Goal: Information Seeking & Learning: Learn about a topic

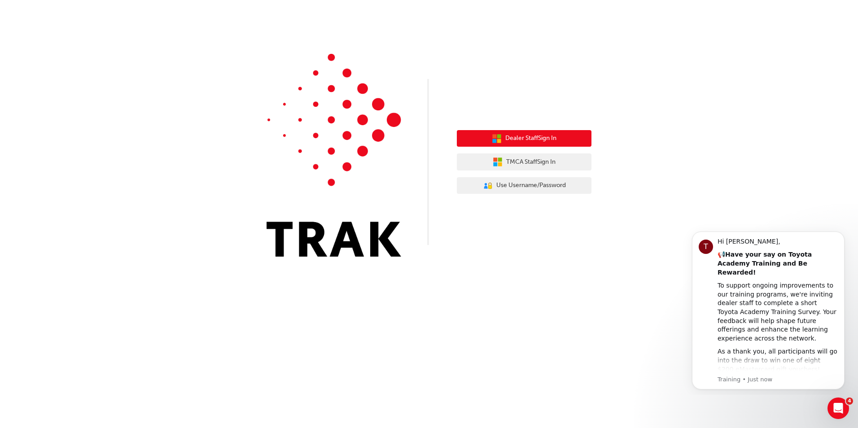
drag, startPoint x: 565, startPoint y: 133, endPoint x: 560, endPoint y: 128, distance: 7.4
click at [565, 133] on button "Dealer Staff Sign In" at bounding box center [524, 138] width 135 height 17
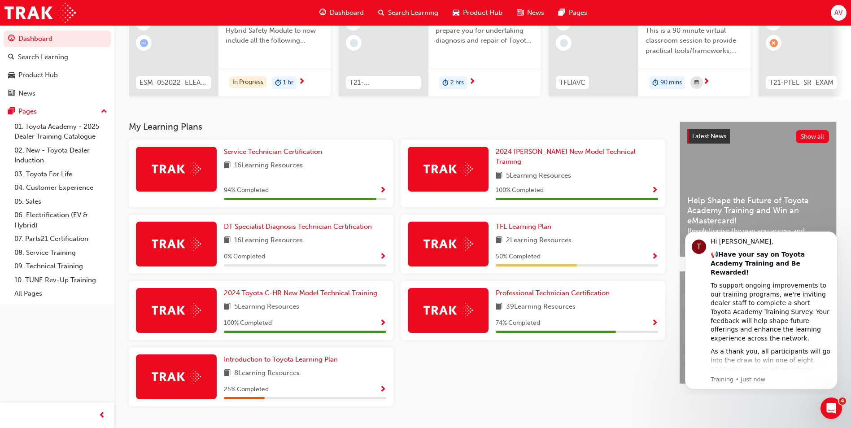
scroll to position [124, 0]
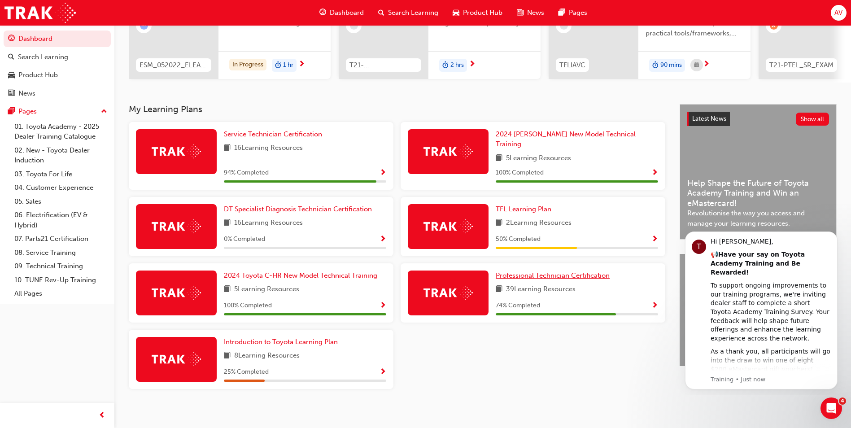
click at [551, 271] on span "Professional Technician Certification" at bounding box center [553, 275] width 114 height 8
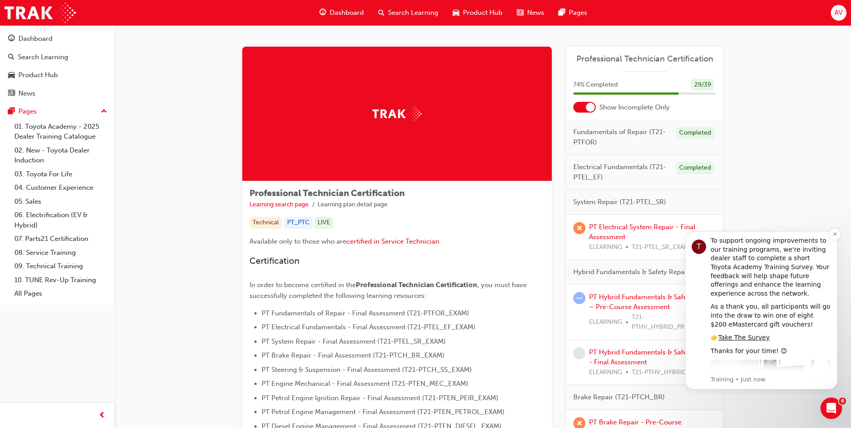
scroll to position [73, 0]
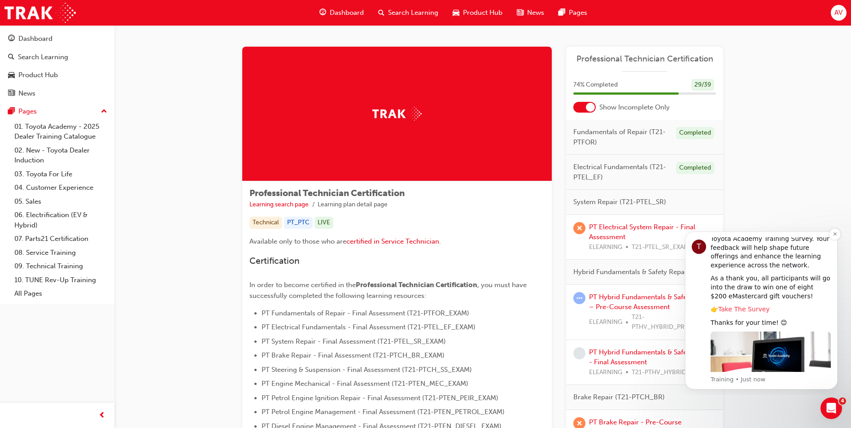
click at [752, 306] on link "Take The Survey" at bounding box center [744, 309] width 52 height 7
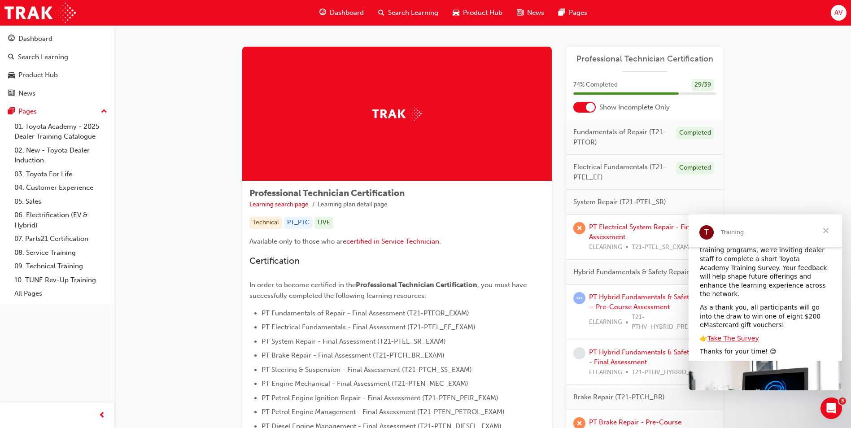
scroll to position [96, 0]
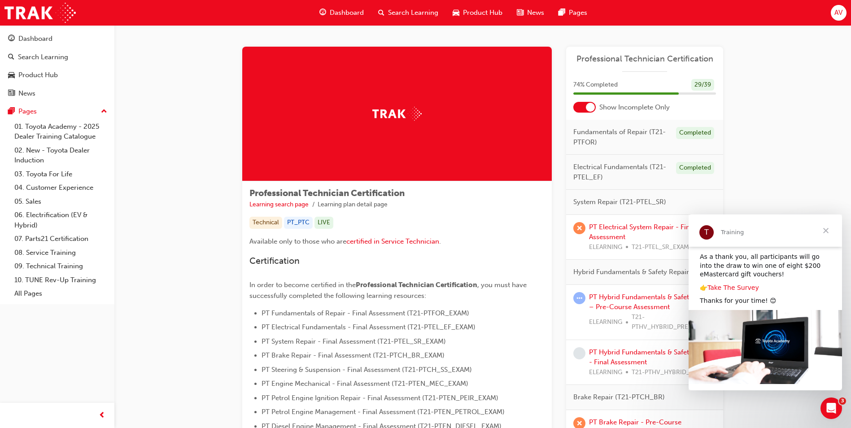
click at [741, 284] on link "Take The Survey" at bounding box center [734, 287] width 52 height 7
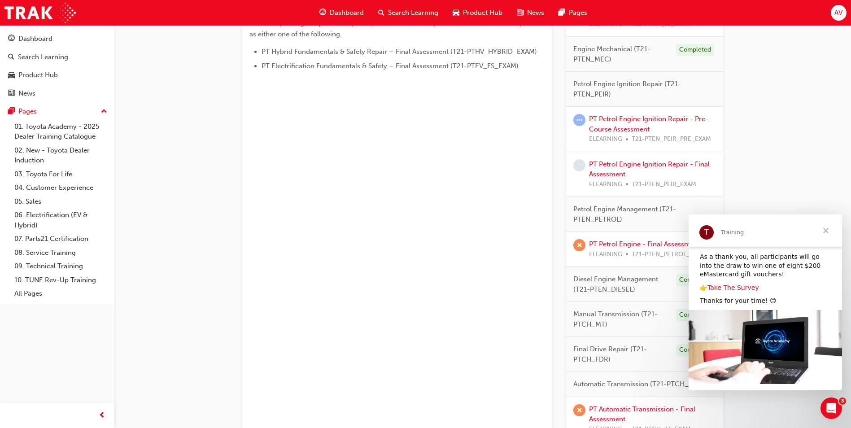
scroll to position [513, 0]
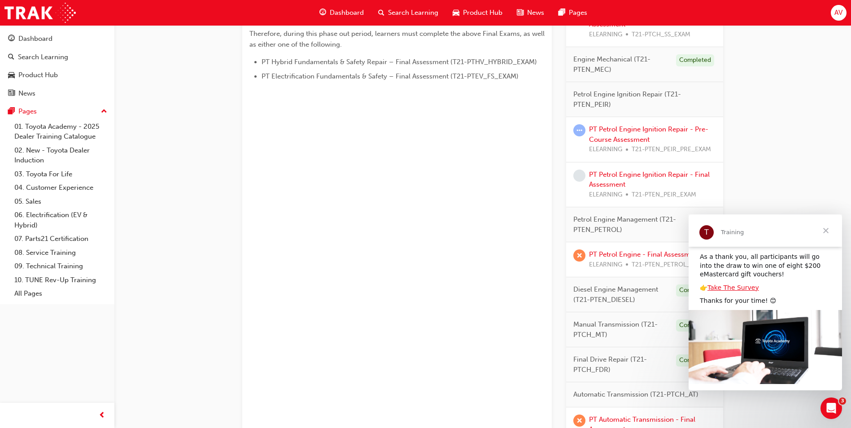
click at [825, 228] on span "Close" at bounding box center [826, 230] width 32 height 32
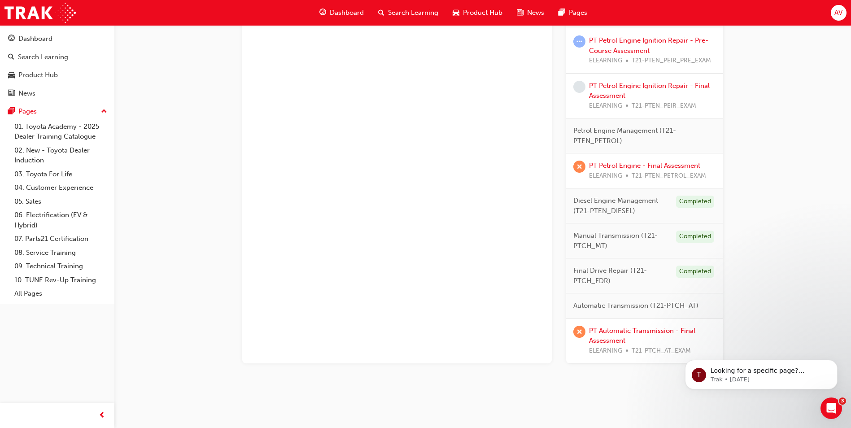
scroll to position [603, 0]
click at [643, 332] on link "PT Automatic Transmission - Final Assessment" at bounding box center [642, 335] width 106 height 18
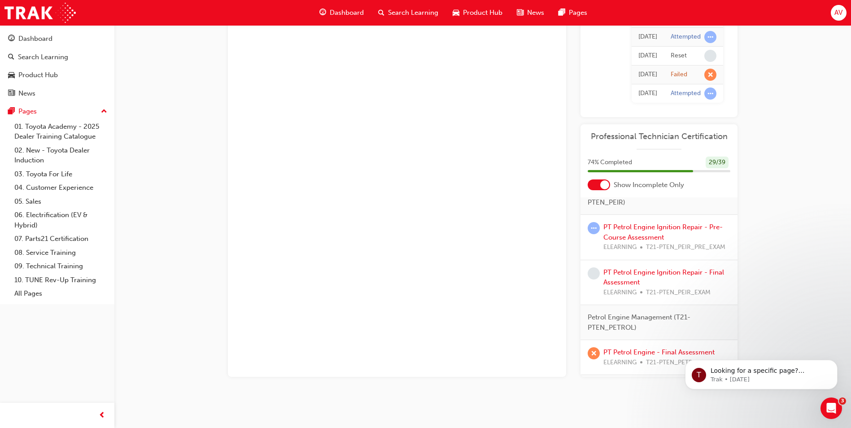
scroll to position [676, 0]
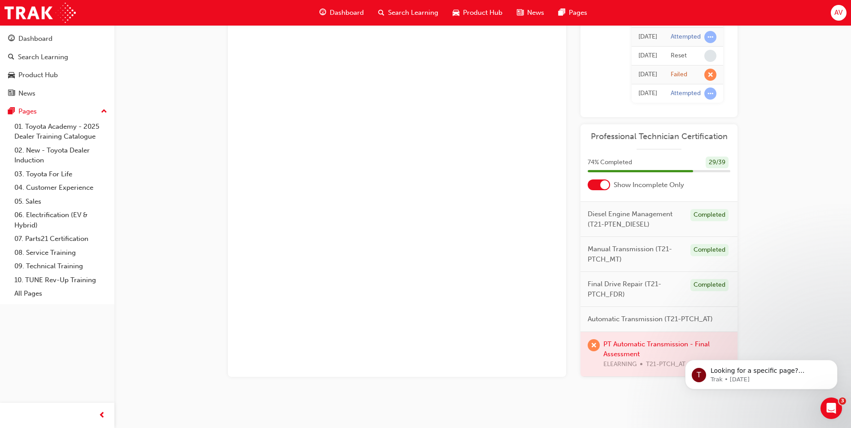
click at [646, 317] on span "Automatic Transmission (T21-PTCH_AT)" at bounding box center [650, 319] width 125 height 10
drag, startPoint x: 646, startPoint y: 317, endPoint x: 617, endPoint y: 318, distance: 28.7
click at [617, 318] on span "Automatic Transmission (T21-PTCH_AT)" at bounding box center [650, 319] width 125 height 10
click at [616, 318] on span "Automatic Transmission (T21-PTCH_AT)" at bounding box center [650, 319] width 125 height 10
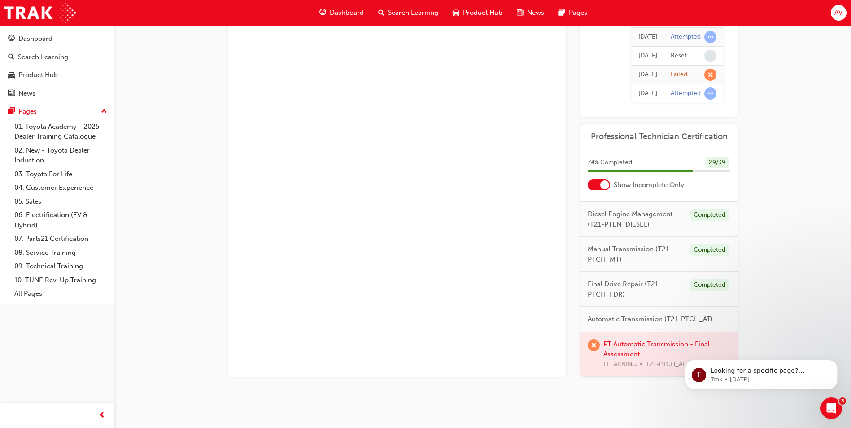
drag, startPoint x: 616, startPoint y: 318, endPoint x: 501, endPoint y: 287, distance: 119.4
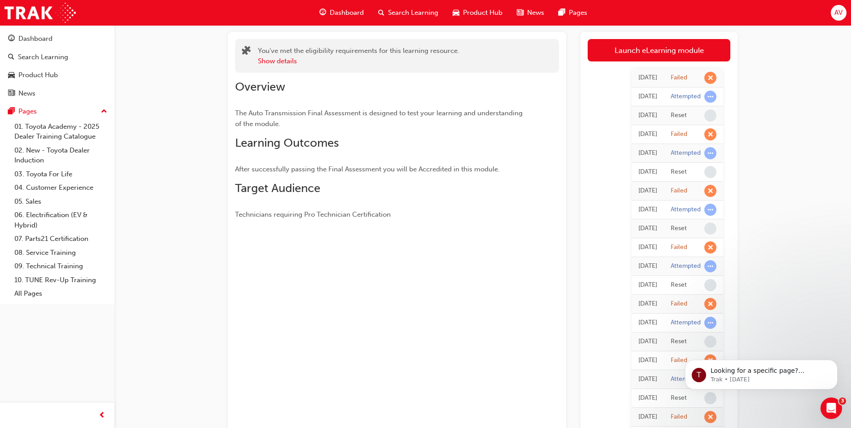
scroll to position [0, 0]
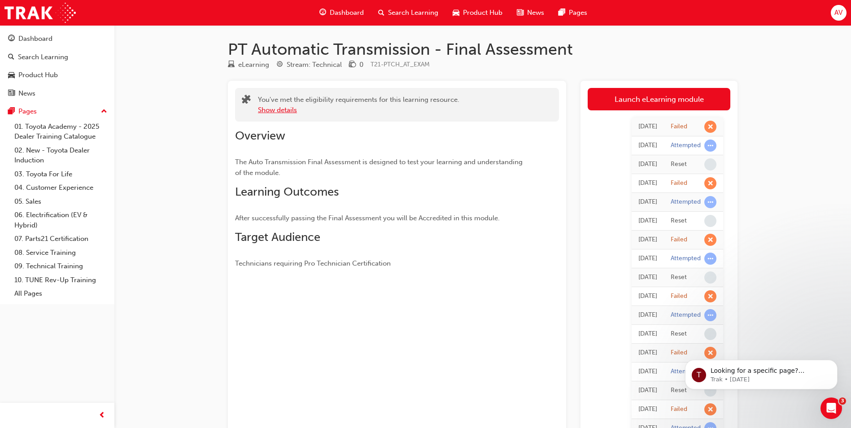
click at [287, 109] on button "Show details" at bounding box center [277, 110] width 39 height 10
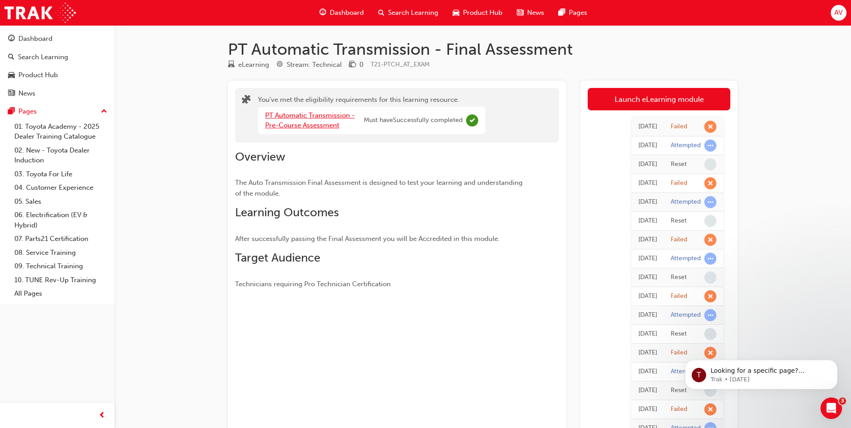
click at [310, 118] on link "PT Automatic Transmission - Pre-Course Assessment" at bounding box center [310, 120] width 90 height 18
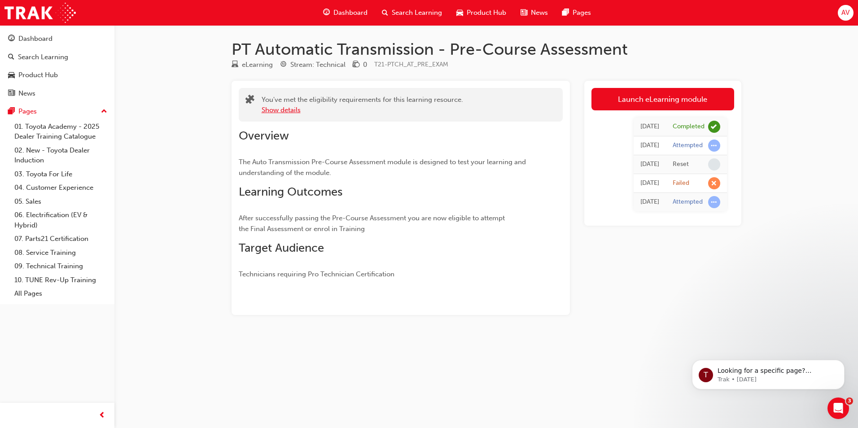
click at [293, 110] on button "Show details" at bounding box center [281, 110] width 39 height 10
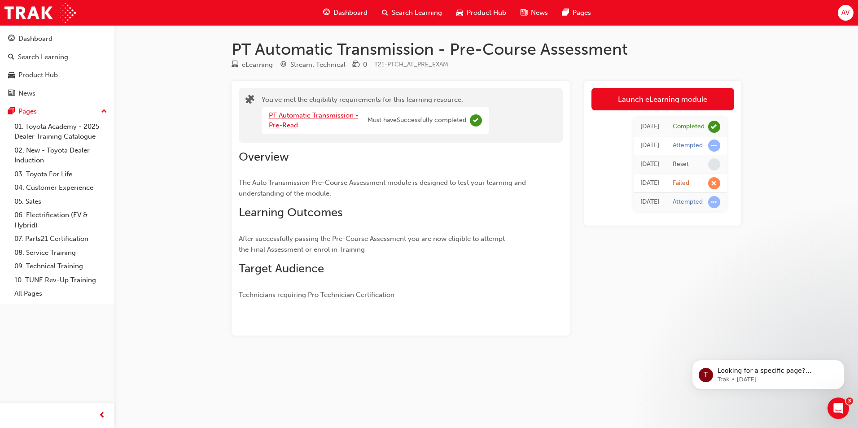
click at [307, 114] on link "PT Automatic Transmission - Pre-Read" at bounding box center [314, 120] width 90 height 18
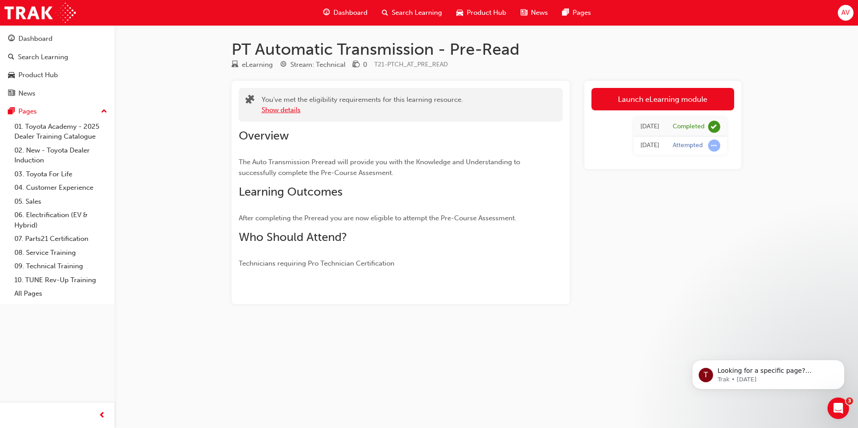
click at [296, 112] on button "Show details" at bounding box center [281, 110] width 39 height 10
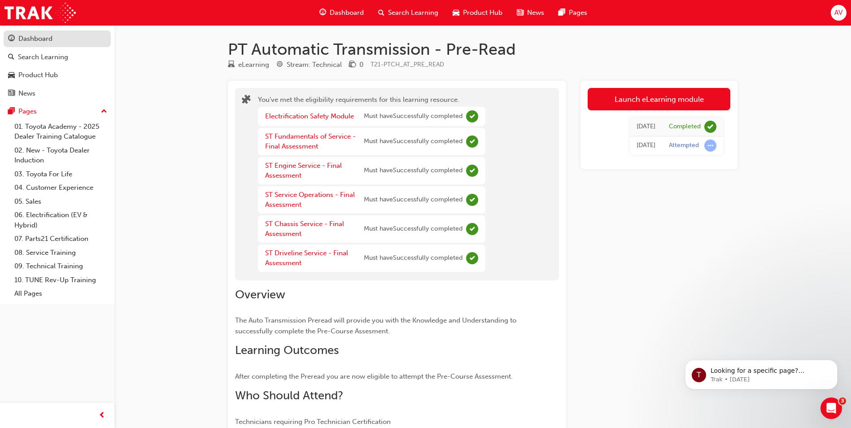
click at [54, 40] on div "Dashboard" at bounding box center [57, 38] width 98 height 11
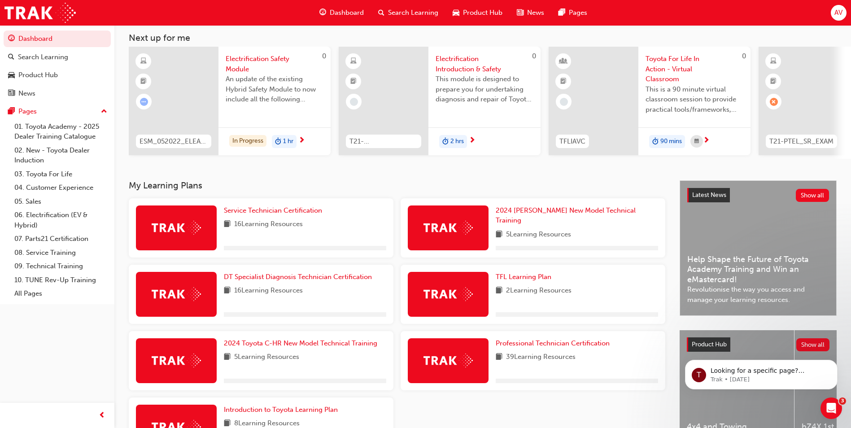
scroll to position [124, 0]
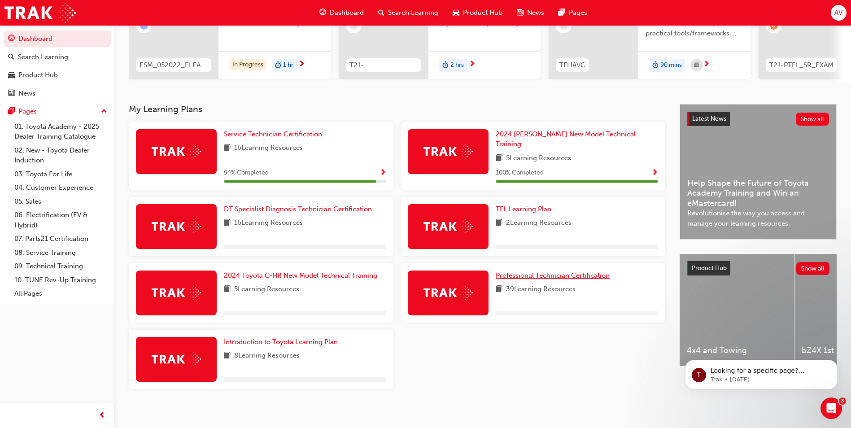
click at [540, 272] on span "Professional Technician Certification" at bounding box center [553, 275] width 114 height 8
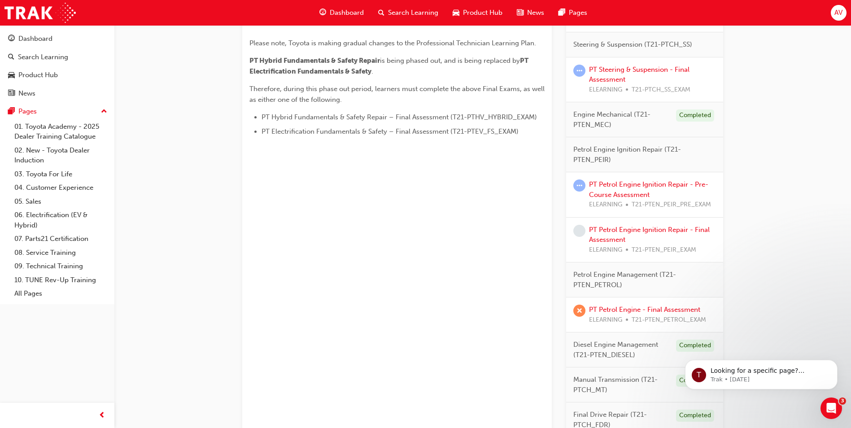
scroll to position [603, 0]
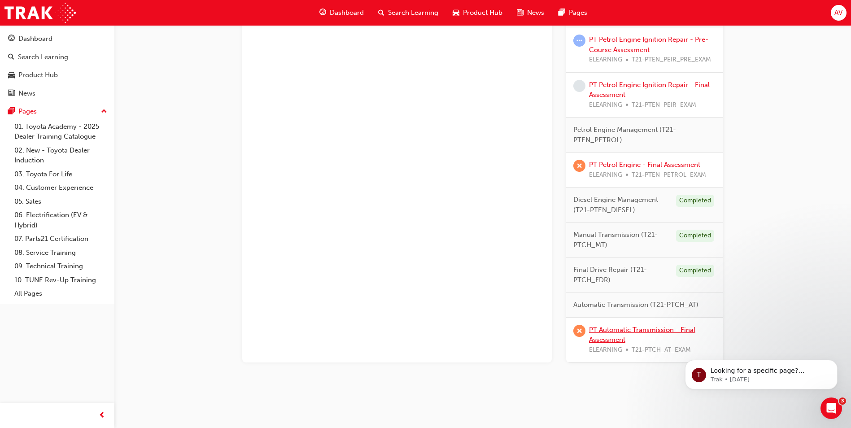
click at [636, 331] on link "PT Automatic Transmission - Final Assessment" at bounding box center [642, 335] width 106 height 18
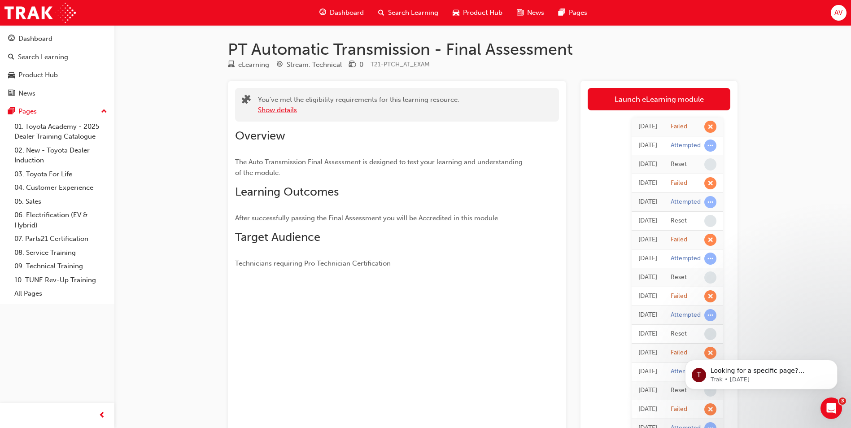
click at [282, 111] on button "Show details" at bounding box center [277, 110] width 39 height 10
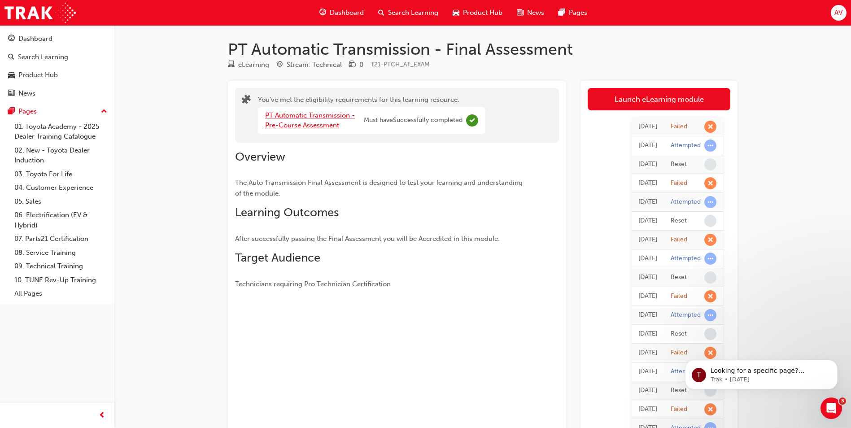
click at [305, 115] on link "PT Automatic Transmission - Pre-Course Assessment" at bounding box center [310, 120] width 90 height 18
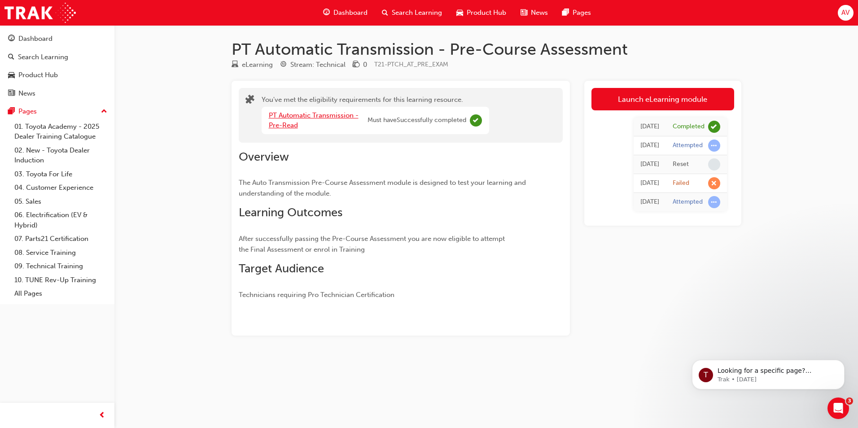
click at [301, 115] on link "PT Automatic Transmission - Pre-Read" at bounding box center [314, 120] width 90 height 18
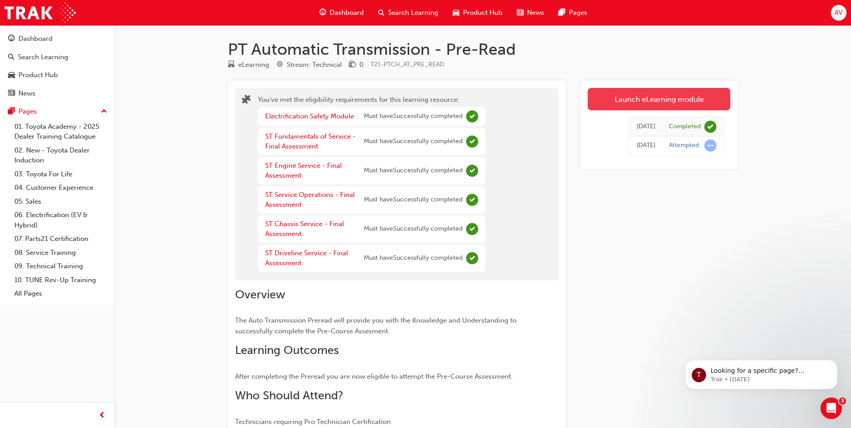
click at [623, 103] on link "Launch eLearning module" at bounding box center [659, 99] width 143 height 22
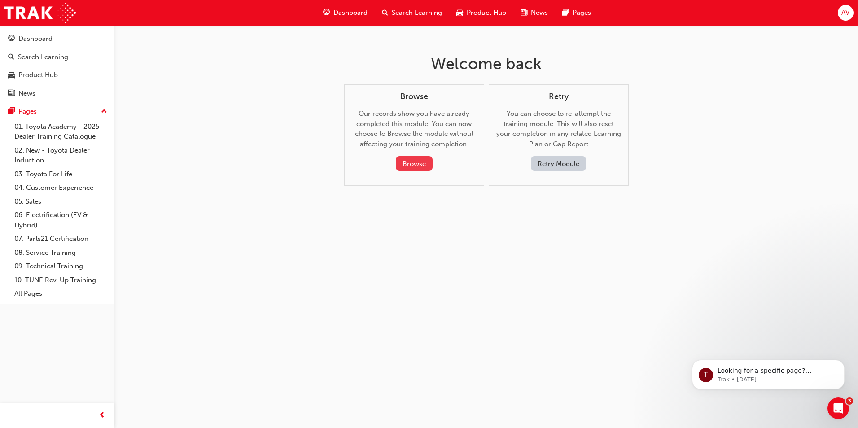
click at [425, 157] on button "Browse" at bounding box center [414, 163] width 37 height 15
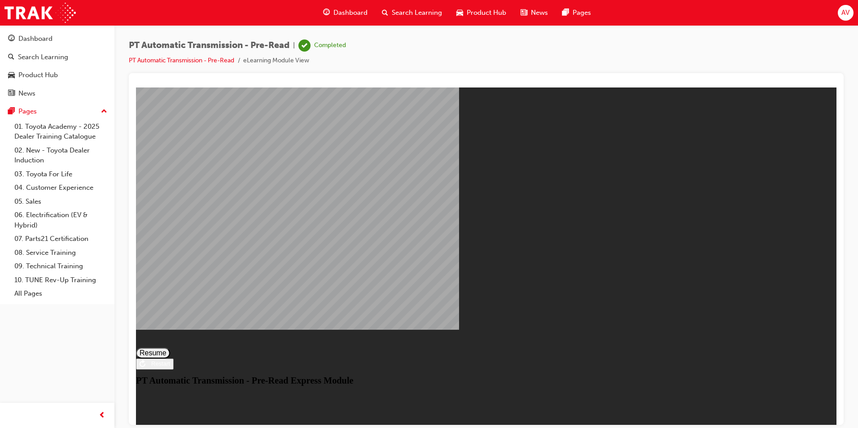
click at [487, 339] on div "PT Automatic Transmission - Pre-Read Express Module Resume Restart PT Automatic…" at bounding box center [486, 362] width 700 height 46
click at [170, 347] on button "Resume" at bounding box center [153, 352] width 34 height 11
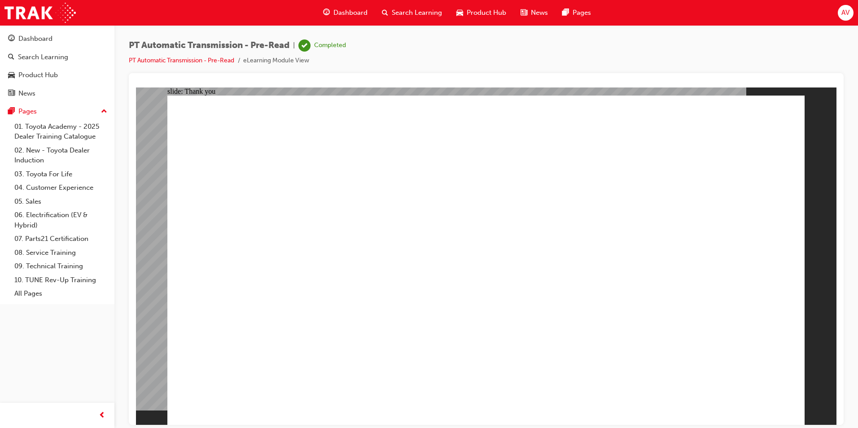
click at [65, 40] on div "Dashboard" at bounding box center [57, 38] width 98 height 11
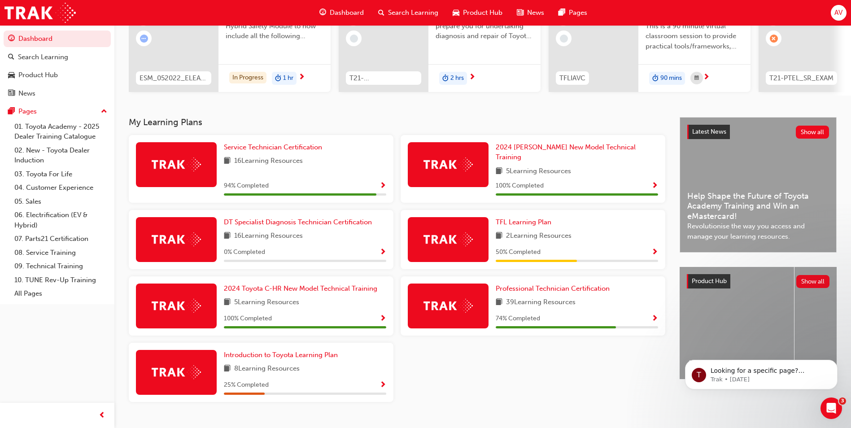
scroll to position [124, 0]
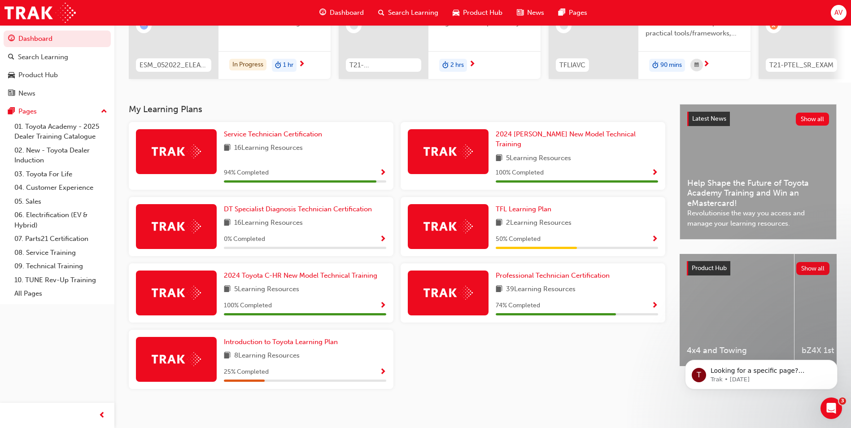
click at [848, 12] on div "Dashboard Search Learning Product Hub News Pages AV" at bounding box center [425, 13] width 851 height 26
click at [834, 13] on div "AV" at bounding box center [839, 13] width 16 height 16
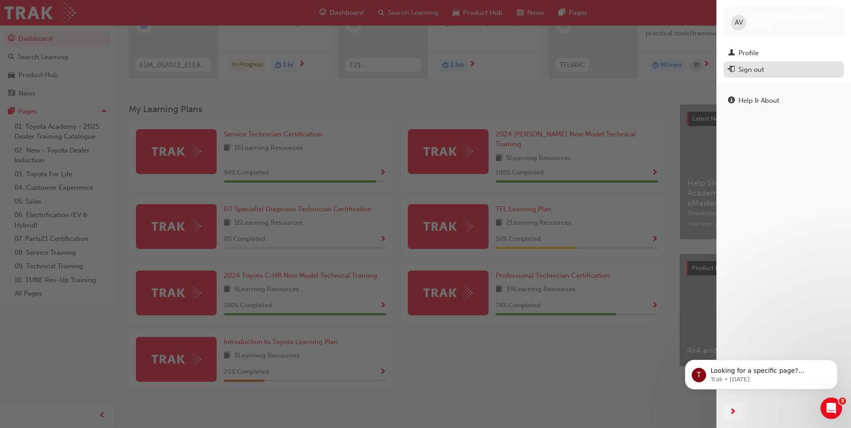
click at [783, 62] on button "Sign out" at bounding box center [784, 69] width 120 height 17
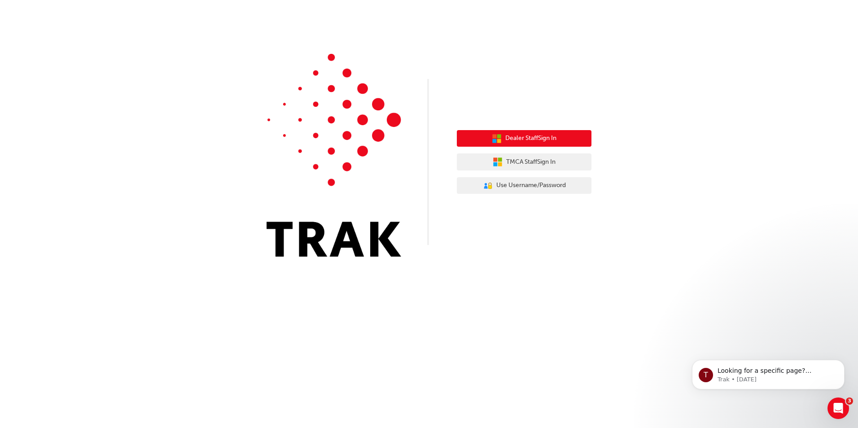
click at [529, 143] on span "Dealer Staff Sign In" at bounding box center [530, 138] width 51 height 10
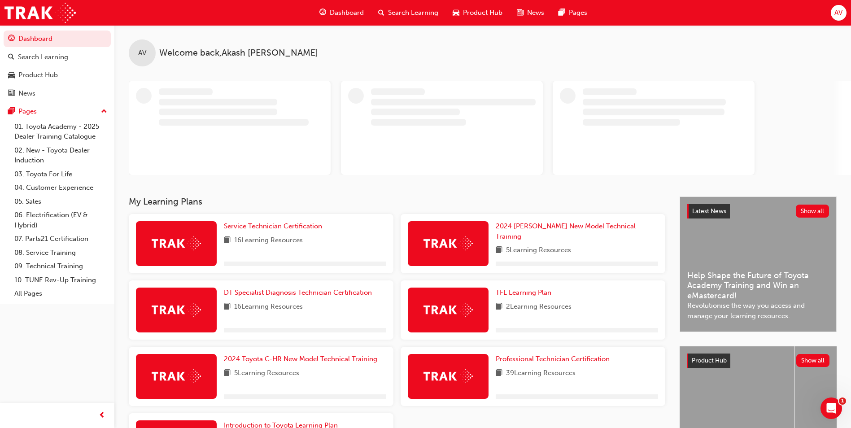
click at [833, 15] on div "AV" at bounding box center [839, 13] width 16 height 16
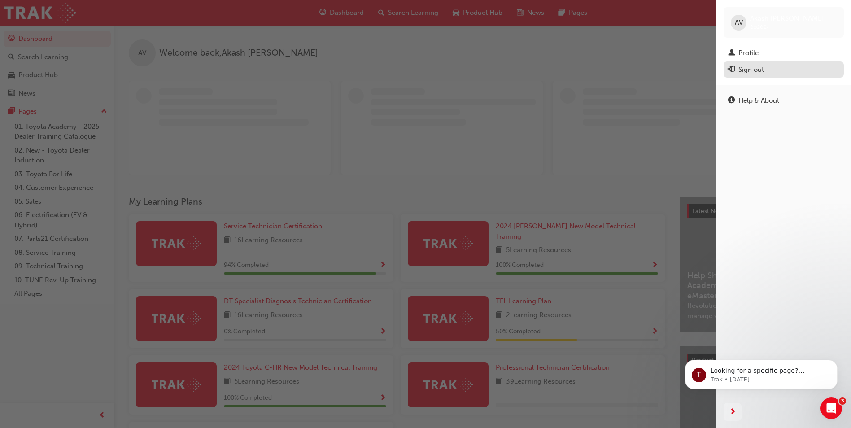
click at [741, 70] on div "Sign out" at bounding box center [752, 70] width 26 height 10
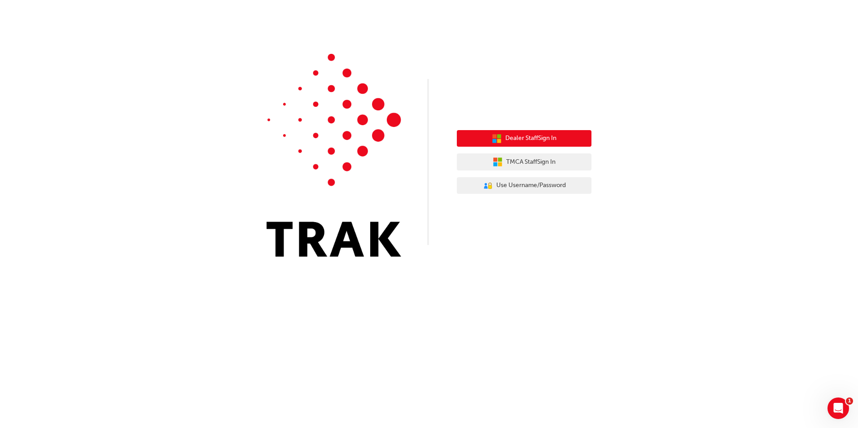
click at [556, 134] on span "Dealer Staff Sign In" at bounding box center [530, 138] width 51 height 10
